Goal: Subscribe to service/newsletter

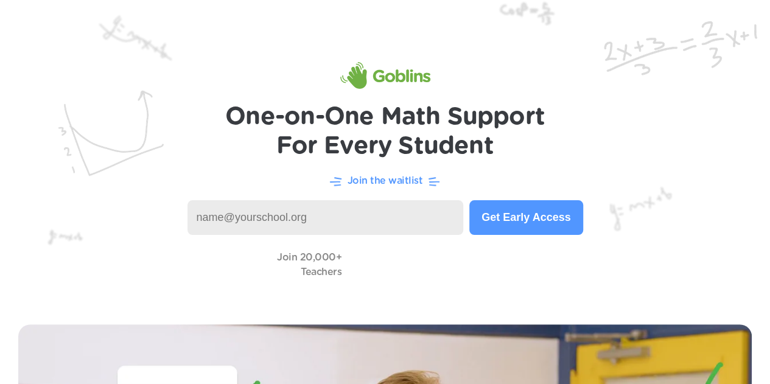
click at [224, 226] on input at bounding box center [325, 217] width 276 height 35
type input "[EMAIL_ADDRESS][DOMAIN_NAME]"
click at [526, 226] on button "Get Early Access" at bounding box center [525, 217] width 113 height 35
